Goal: Check status: Check status

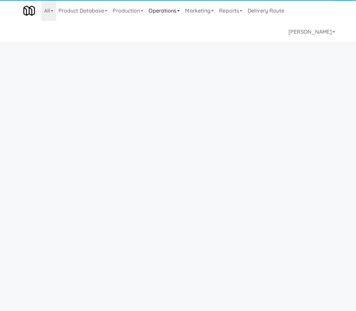
click at [170, 12] on link "Operations" at bounding box center [164, 10] width 37 height 21
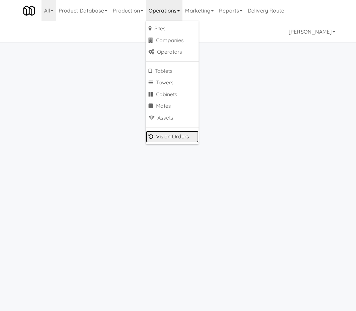
click at [181, 136] on link "Vision Orders" at bounding box center [172, 137] width 53 height 12
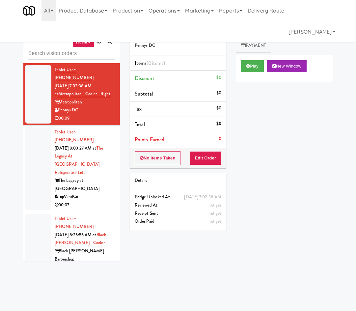
click at [80, 46] on link "recent" at bounding box center [83, 42] width 22 height 11
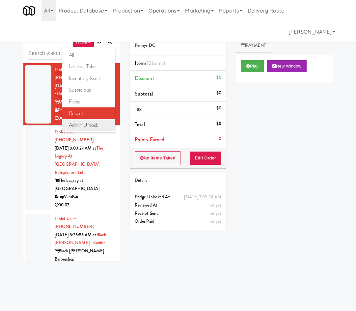
click at [91, 126] on link "admin unlock" at bounding box center [88, 125] width 53 height 12
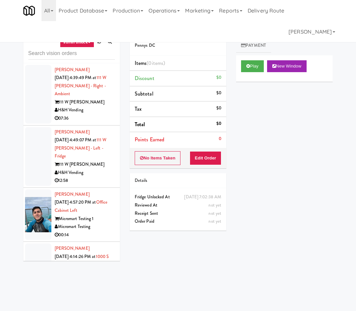
click at [99, 106] on div "H&H Vending" at bounding box center [85, 110] width 60 height 8
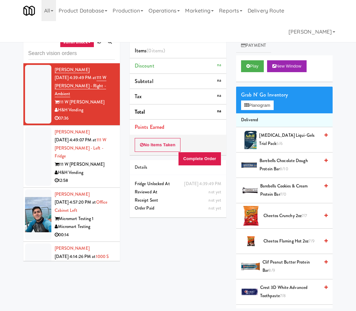
drag, startPoint x: 70, startPoint y: 117, endPoint x: 64, endPoint y: 145, distance: 28.5
click at [56, 118] on div "07:36" at bounding box center [85, 118] width 60 height 8
click at [89, 168] on div "[PERSON_NAME] [DATE] 4:49:07 PM at [GEOGRAPHIC_DATA][PERSON_NAME] - Left - Frid…" at bounding box center [85, 156] width 60 height 57
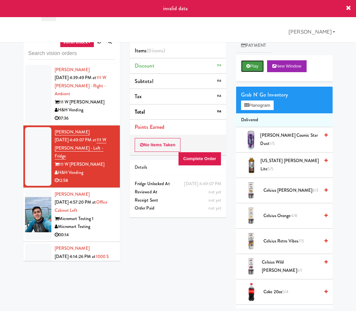
click at [254, 64] on button "Play" at bounding box center [252, 66] width 23 height 12
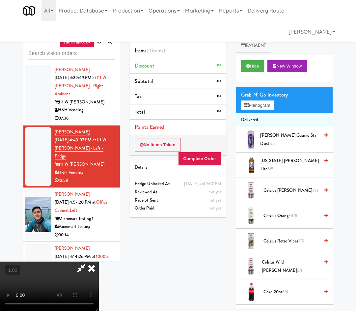
click at [99, 261] on icon at bounding box center [91, 267] width 14 height 13
